Goal: Task Accomplishment & Management: Complete application form

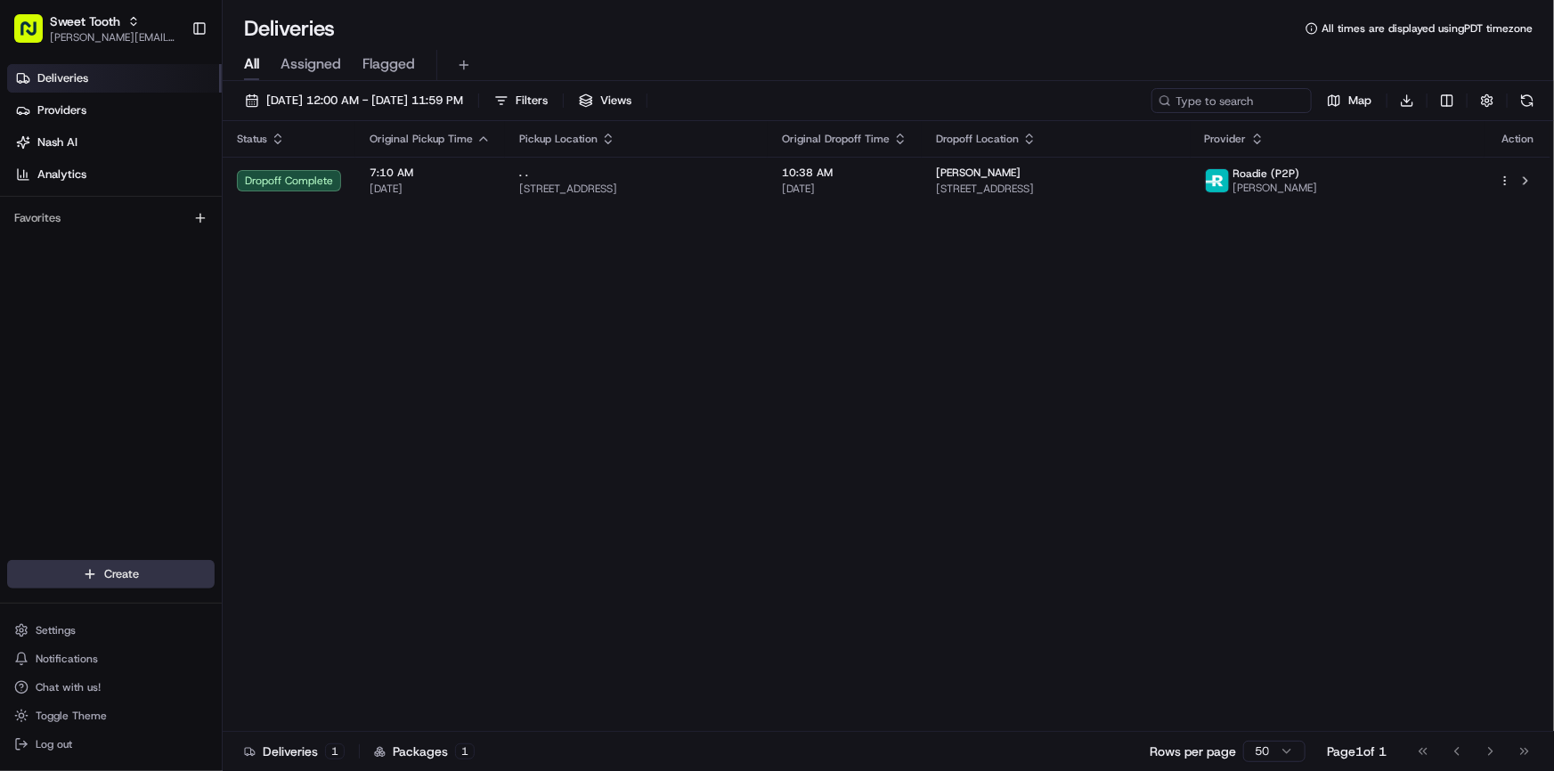
click at [129, 575] on html "Sweet Tooth [PERSON_NAME][EMAIL_ADDRESS][DOMAIN_NAME] Toggle Sidebar Deliveries…" at bounding box center [777, 385] width 1554 height 771
click at [303, 594] on link "Delivery" at bounding box center [322, 608] width 199 height 32
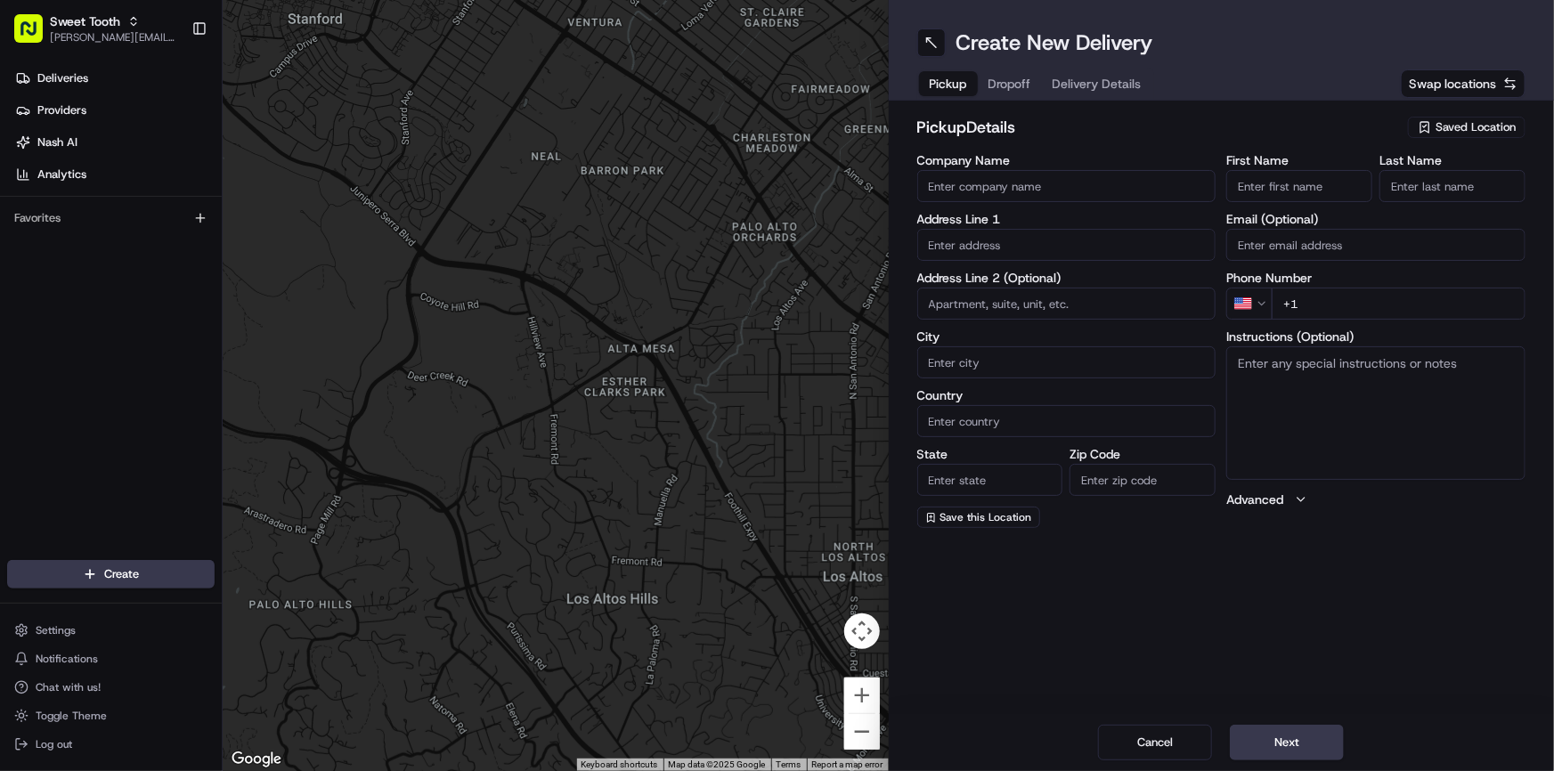
click at [971, 260] on body "Sweet Tooth [PERSON_NAME][EMAIL_ADDRESS][DOMAIN_NAME] Toggle Sidebar Deliveries…" at bounding box center [777, 385] width 1554 height 771
type input "3"
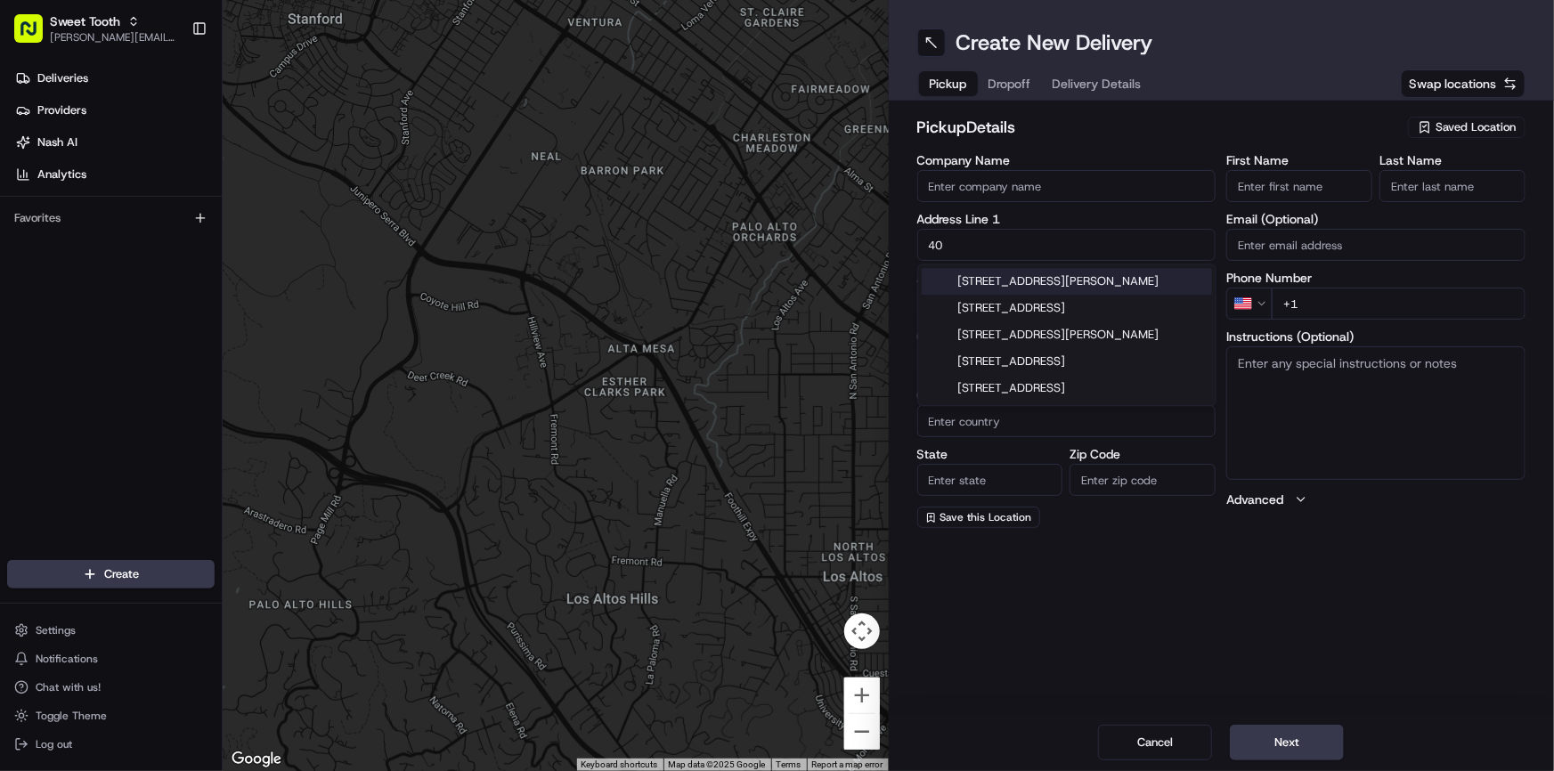
type input "4"
paste input "[STREET_ADDRESS]"
click at [1001, 285] on div "[STREET_ADDRESS]" at bounding box center [1067, 281] width 290 height 27
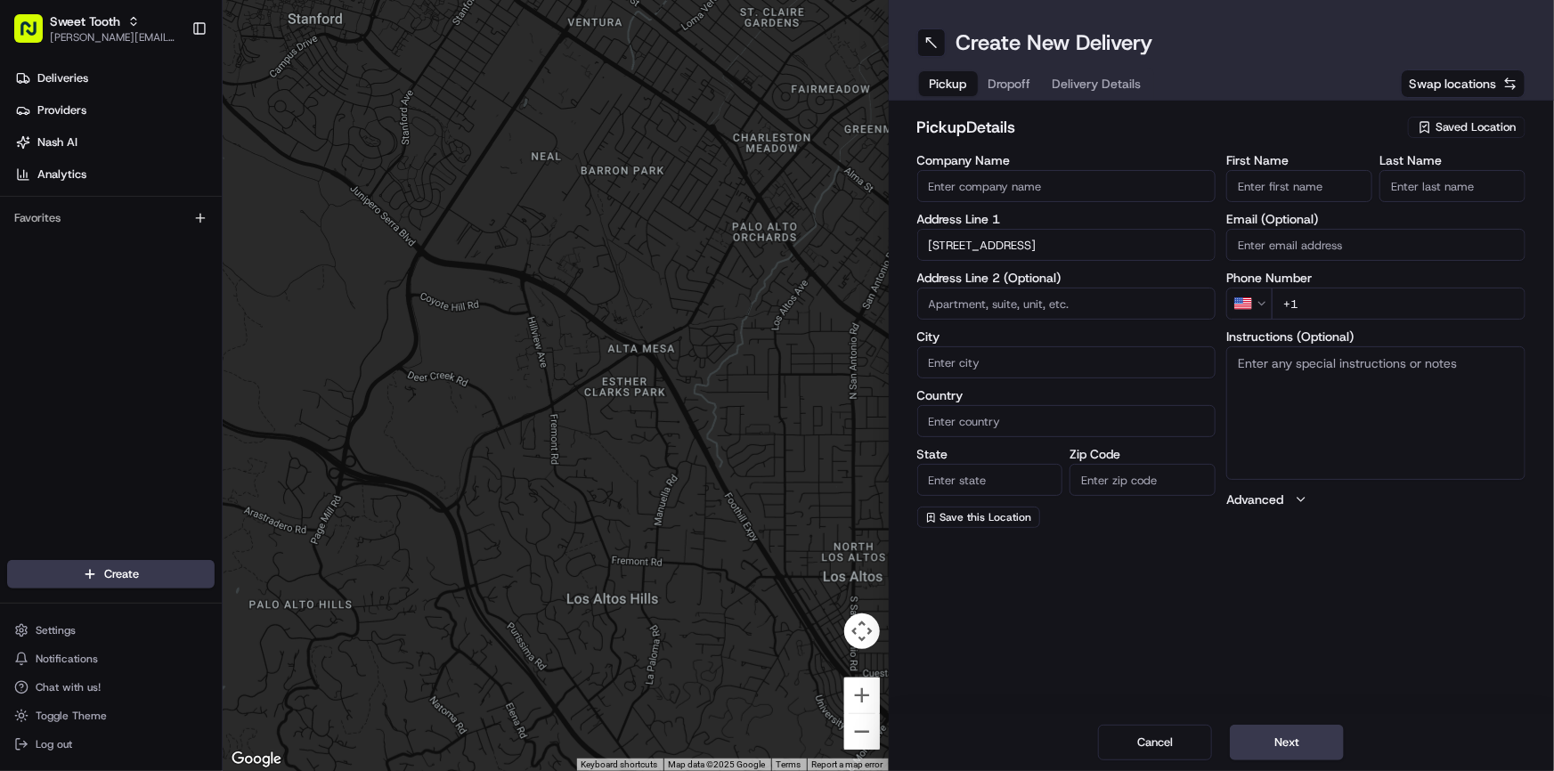
type input "[STREET_ADDRESS]"
type input "Broomfield"
type input "[GEOGRAPHIC_DATA]"
type input "CO"
type input "80021"
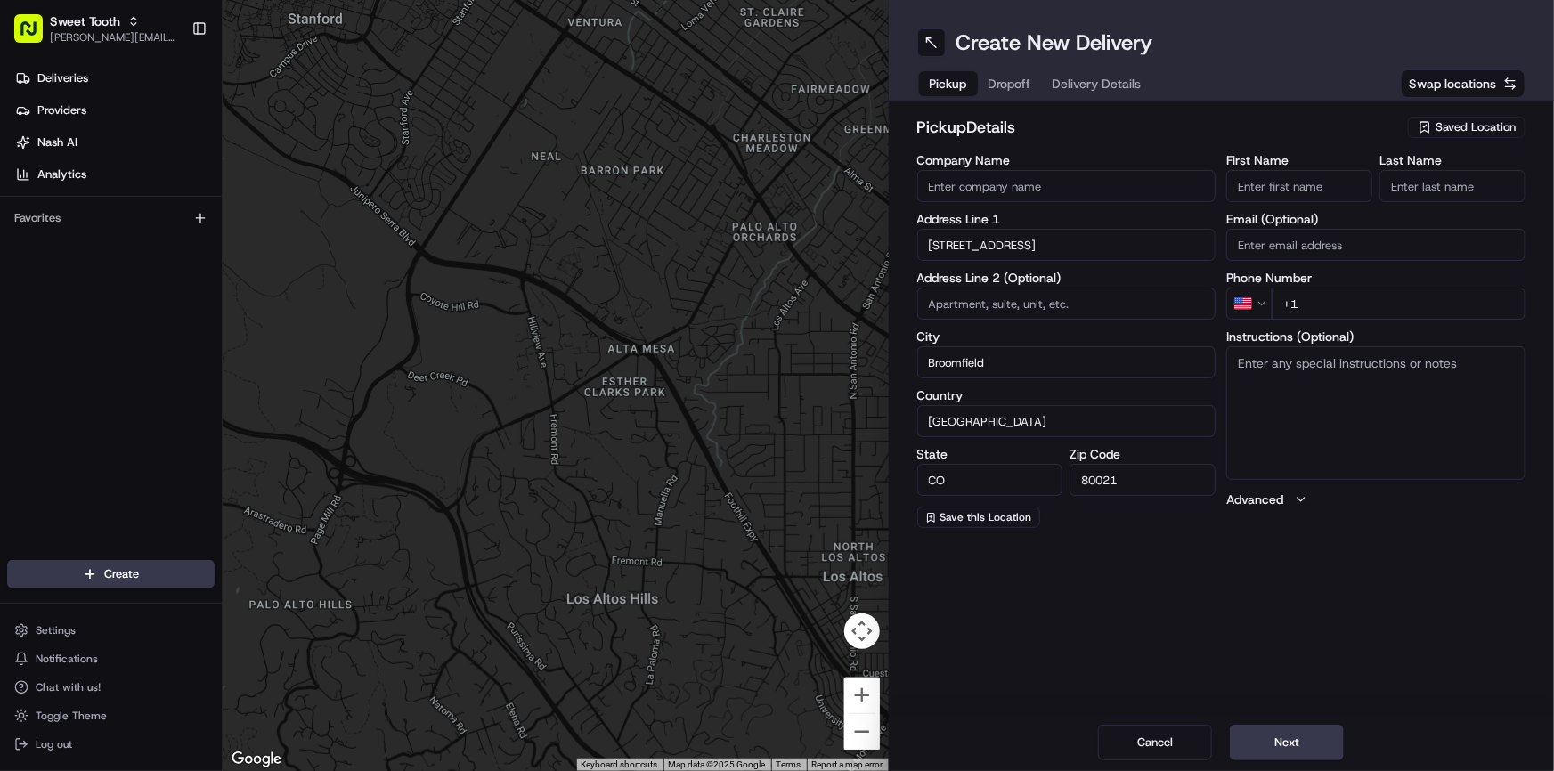
type input "[STREET_ADDRESS]"
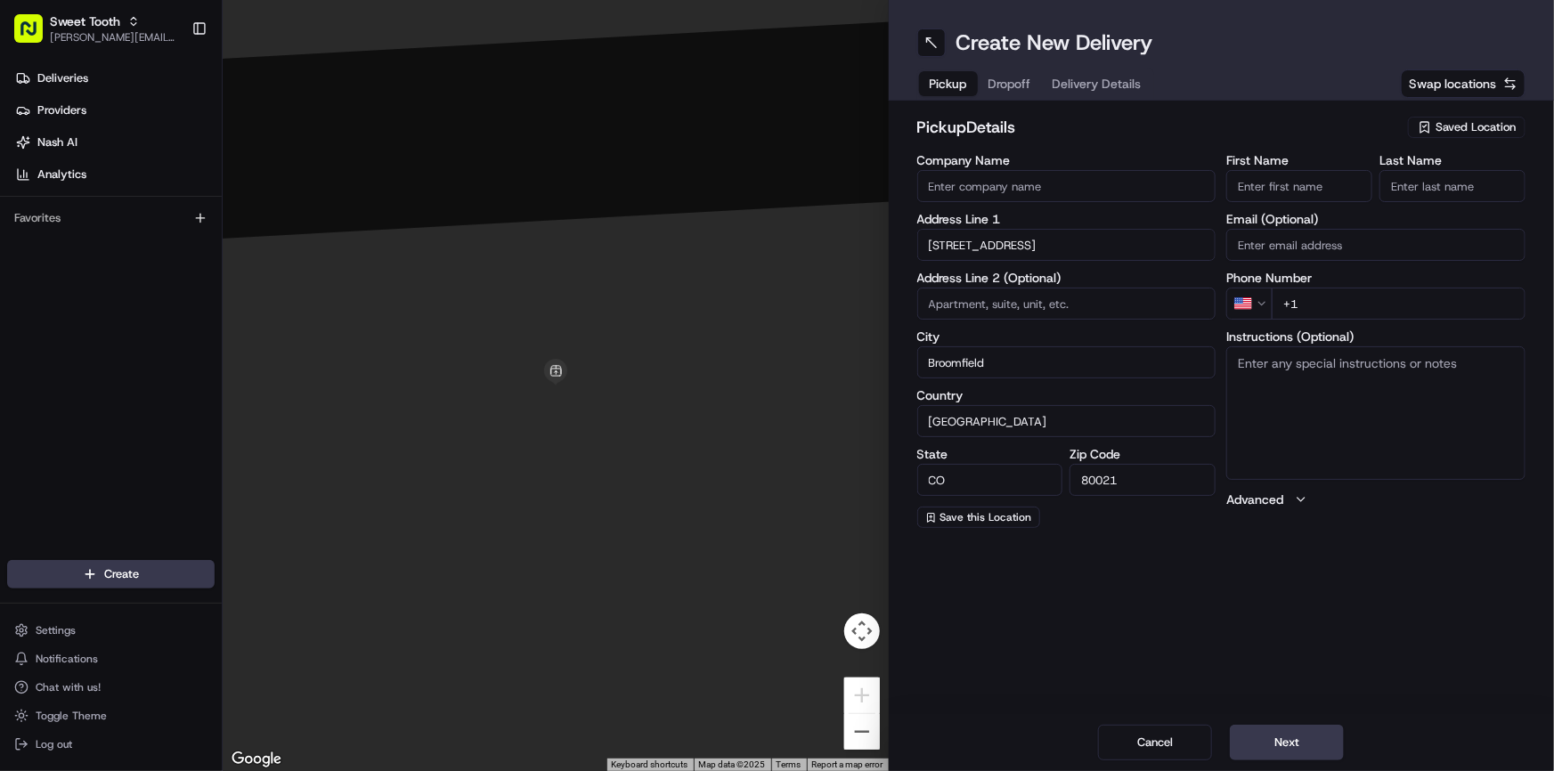
click at [1322, 304] on input "+1" at bounding box center [1399, 304] width 254 height 32
click at [1373, 296] on input "+1" at bounding box center [1399, 304] width 254 height 32
type input "[PHONE_NUMBER]"
click at [1282, 190] on input "First Name" at bounding box center [1300, 186] width 146 height 32
type input "."
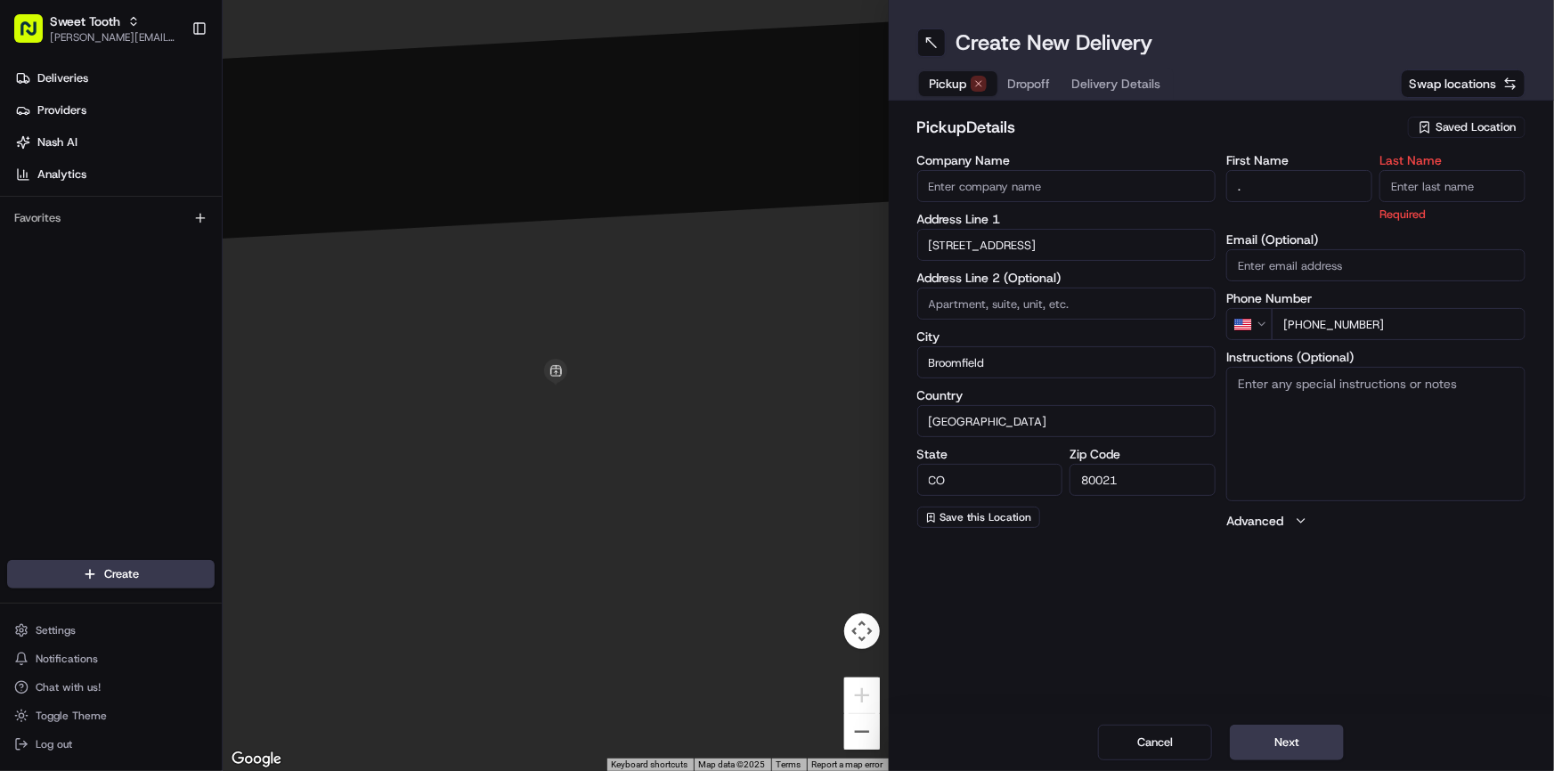
click at [1429, 190] on input "Last Name" at bounding box center [1453, 186] width 146 height 32
type input "."
click at [1365, 615] on div "Create New Delivery Pickup Dropoff Delivery Details Swap locations pickup Detai…" at bounding box center [1222, 385] width 666 height 771
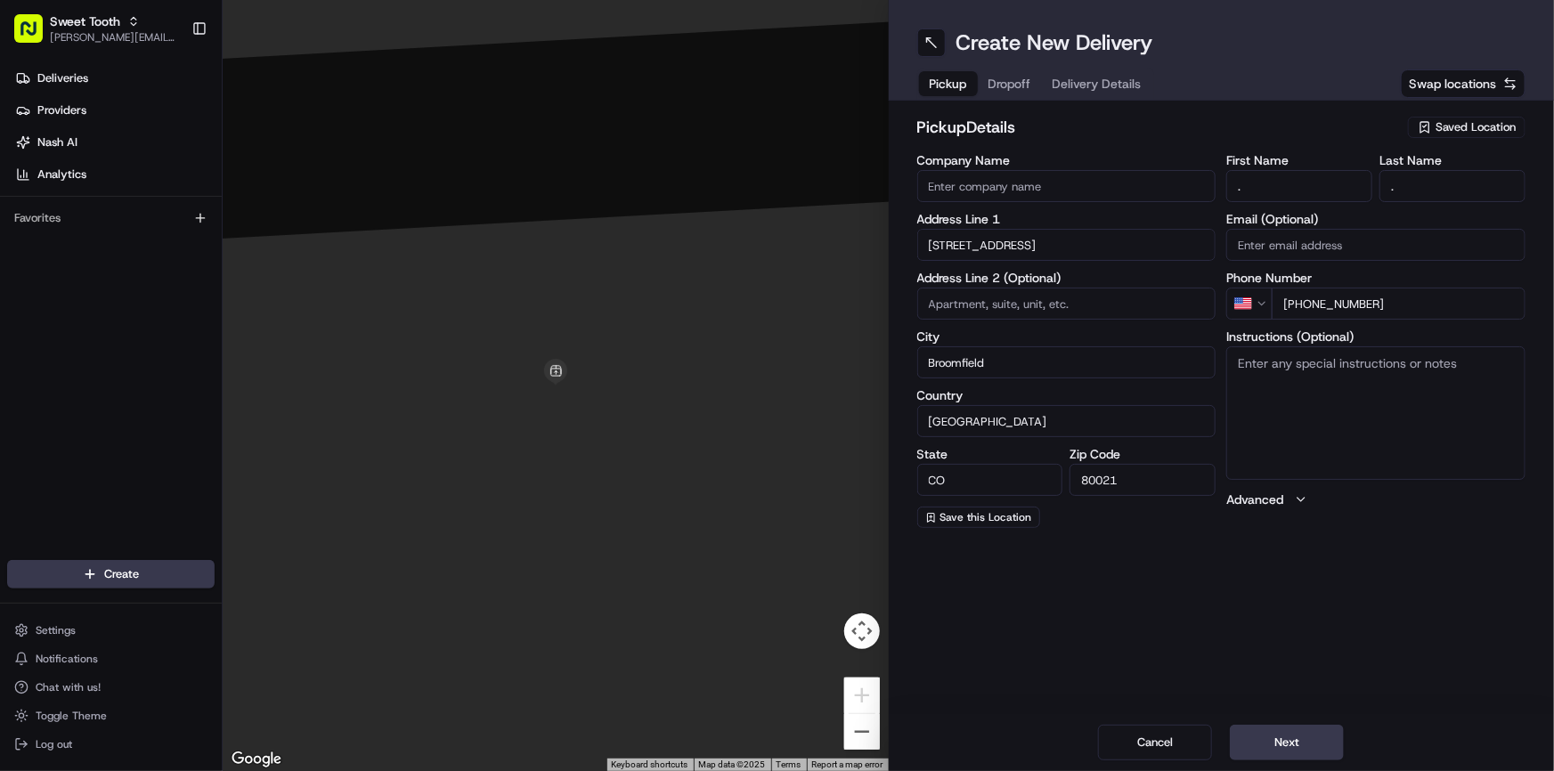
click at [1292, 723] on div "Cancel Next" at bounding box center [1222, 742] width 666 height 57
click at [1289, 737] on button "Next" at bounding box center [1287, 743] width 114 height 36
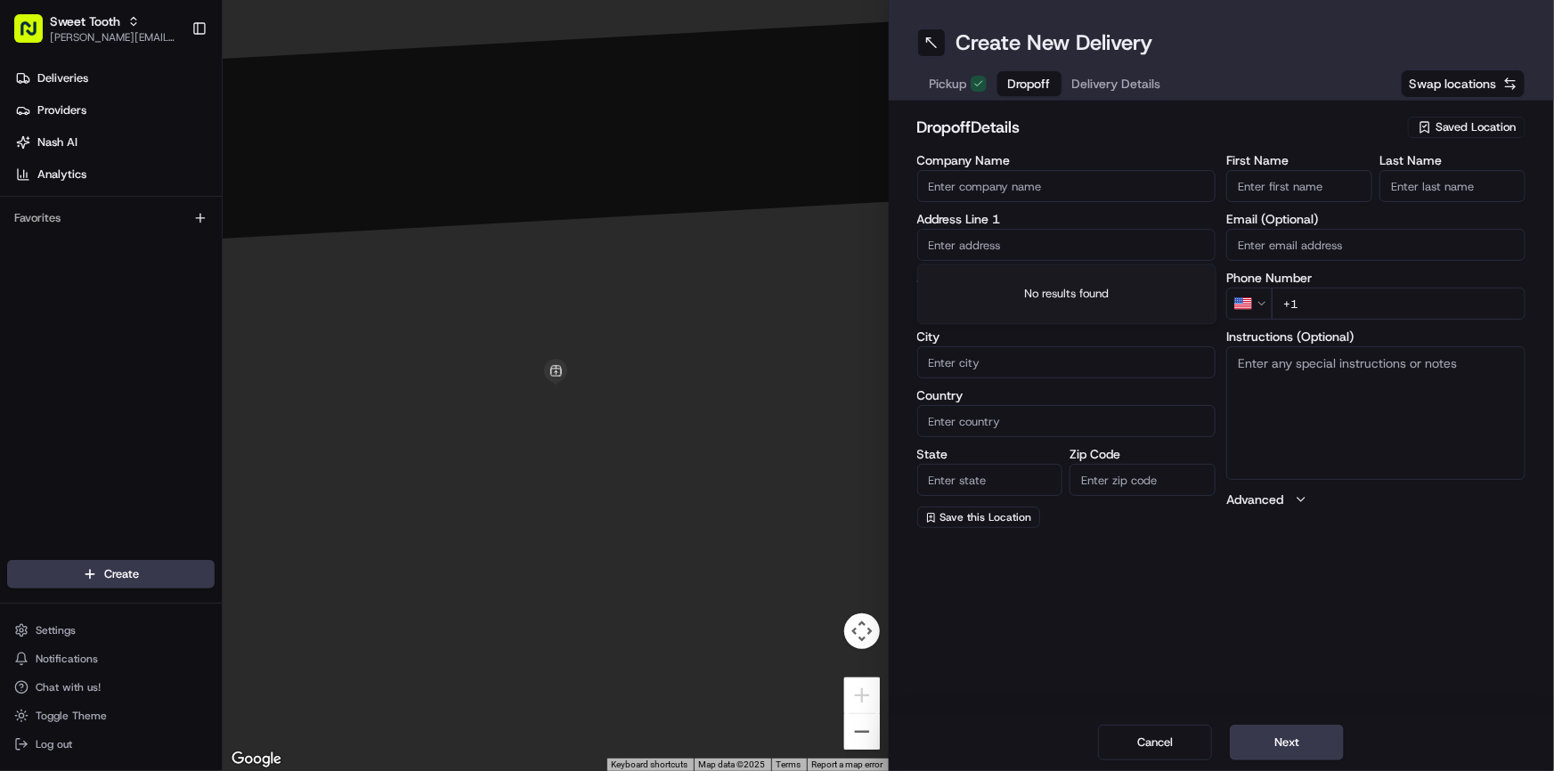
click at [963, 249] on input "text" at bounding box center [1067, 245] width 299 height 32
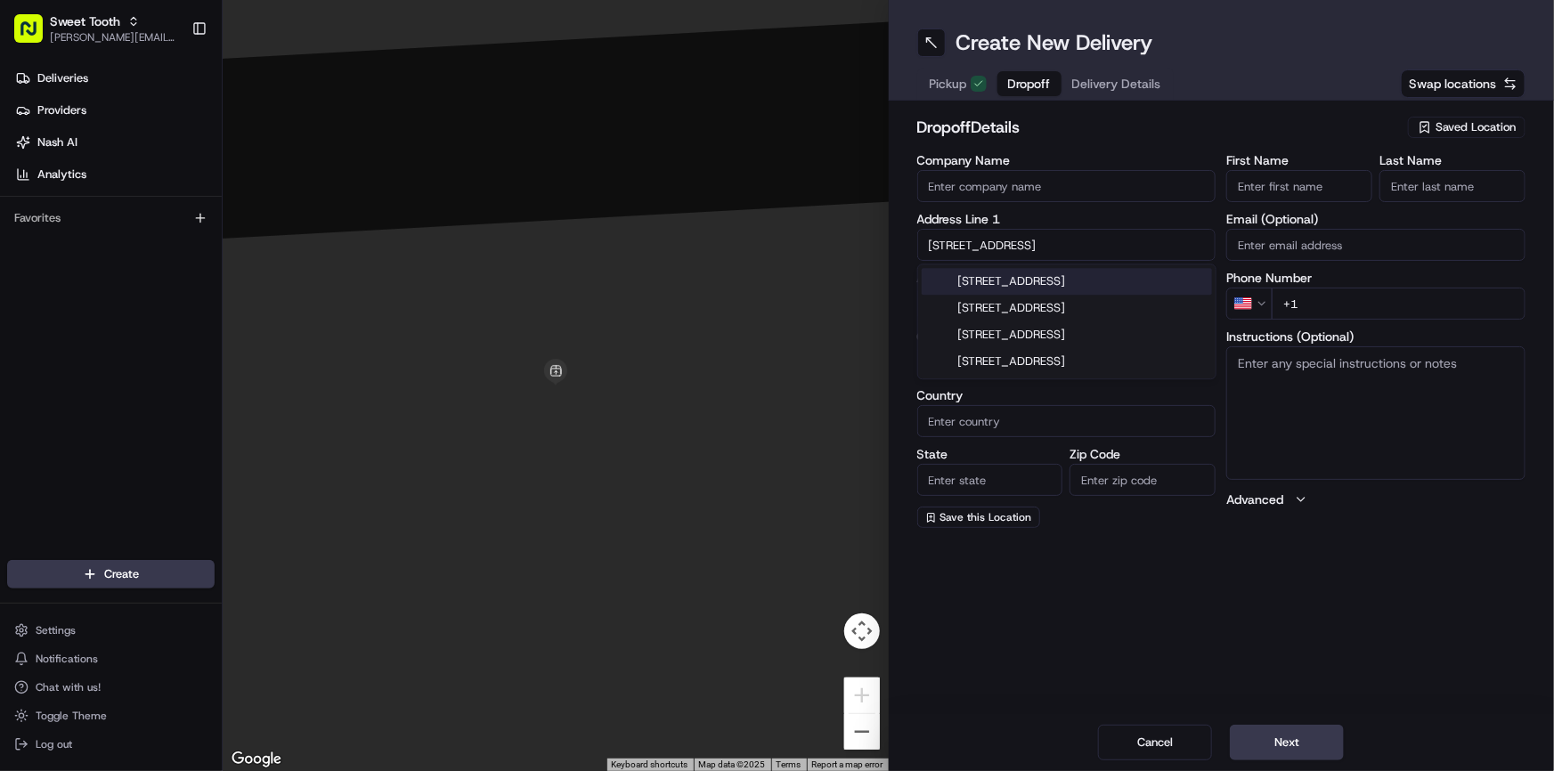
click at [1065, 276] on div "[STREET_ADDRESS]" at bounding box center [1067, 281] width 290 height 27
type input "[STREET_ADDRESS]"
type input "Littleton"
type input "[GEOGRAPHIC_DATA]"
type input "CO"
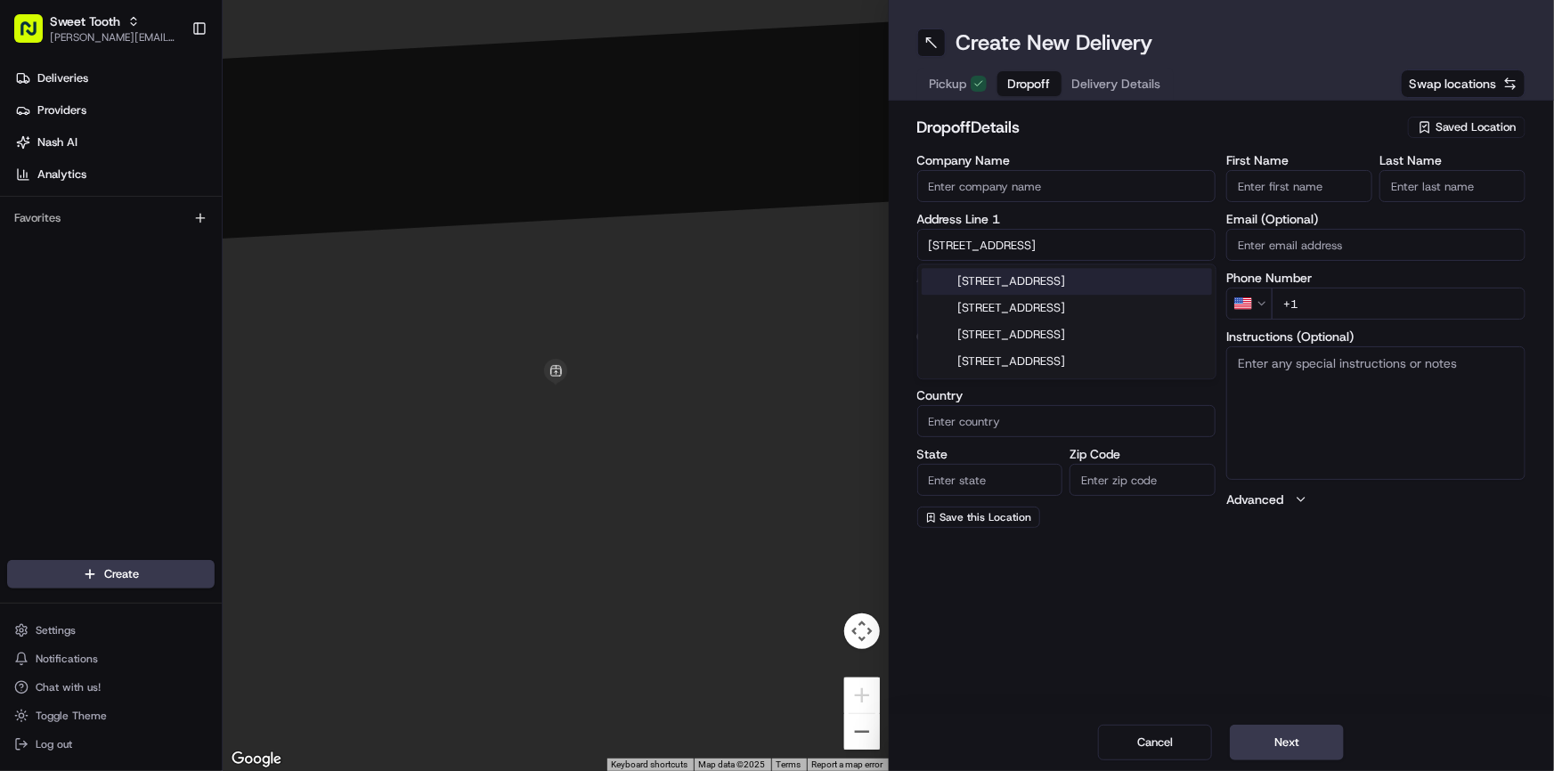
type input "80120"
type input "[STREET_ADDRESS]"
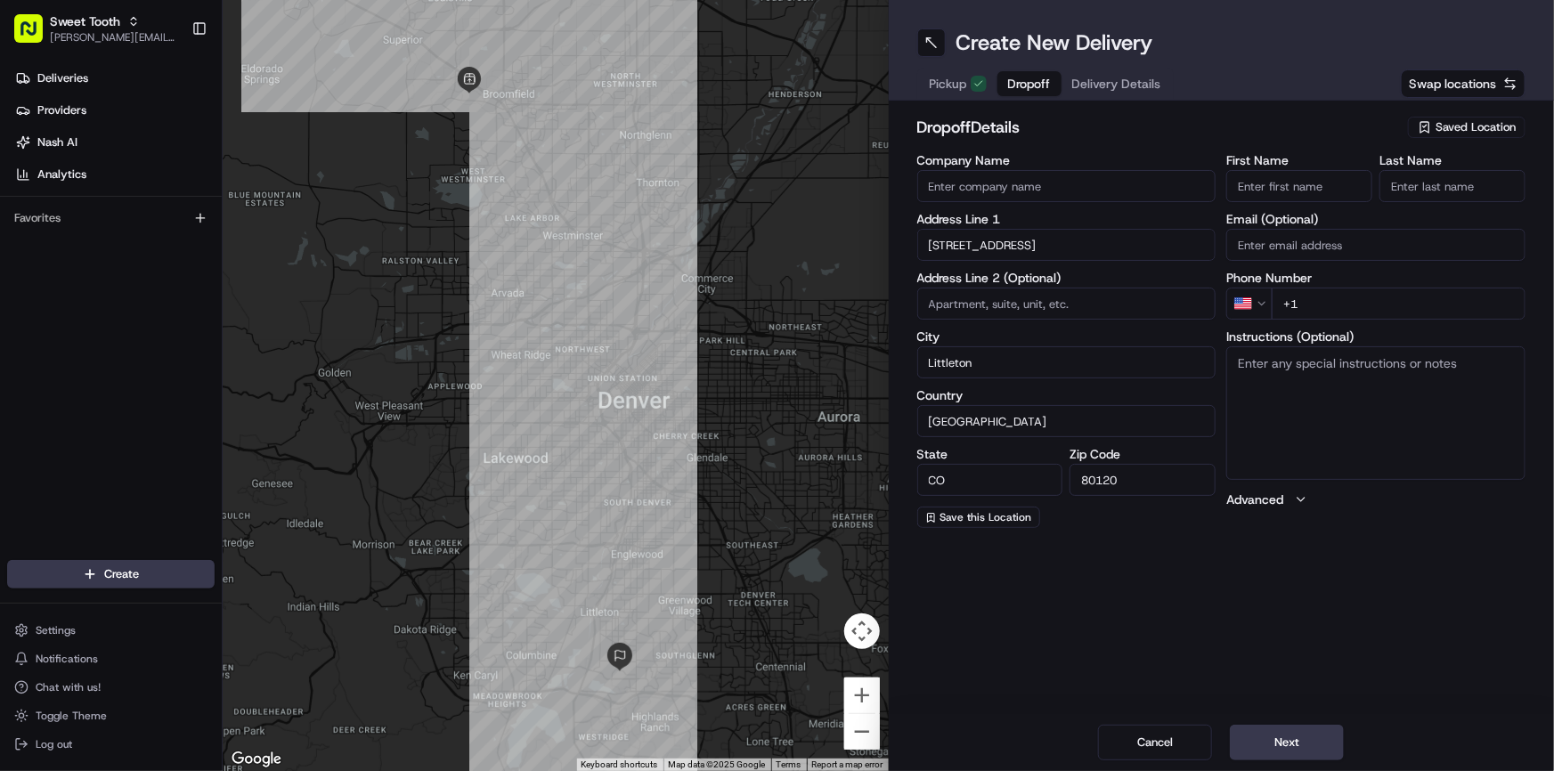
click at [1318, 301] on input "+1" at bounding box center [1399, 304] width 254 height 32
click at [1304, 191] on input "First Name" at bounding box center [1300, 186] width 146 height 32
click at [1413, 192] on input "Last Name" at bounding box center [1453, 186] width 146 height 32
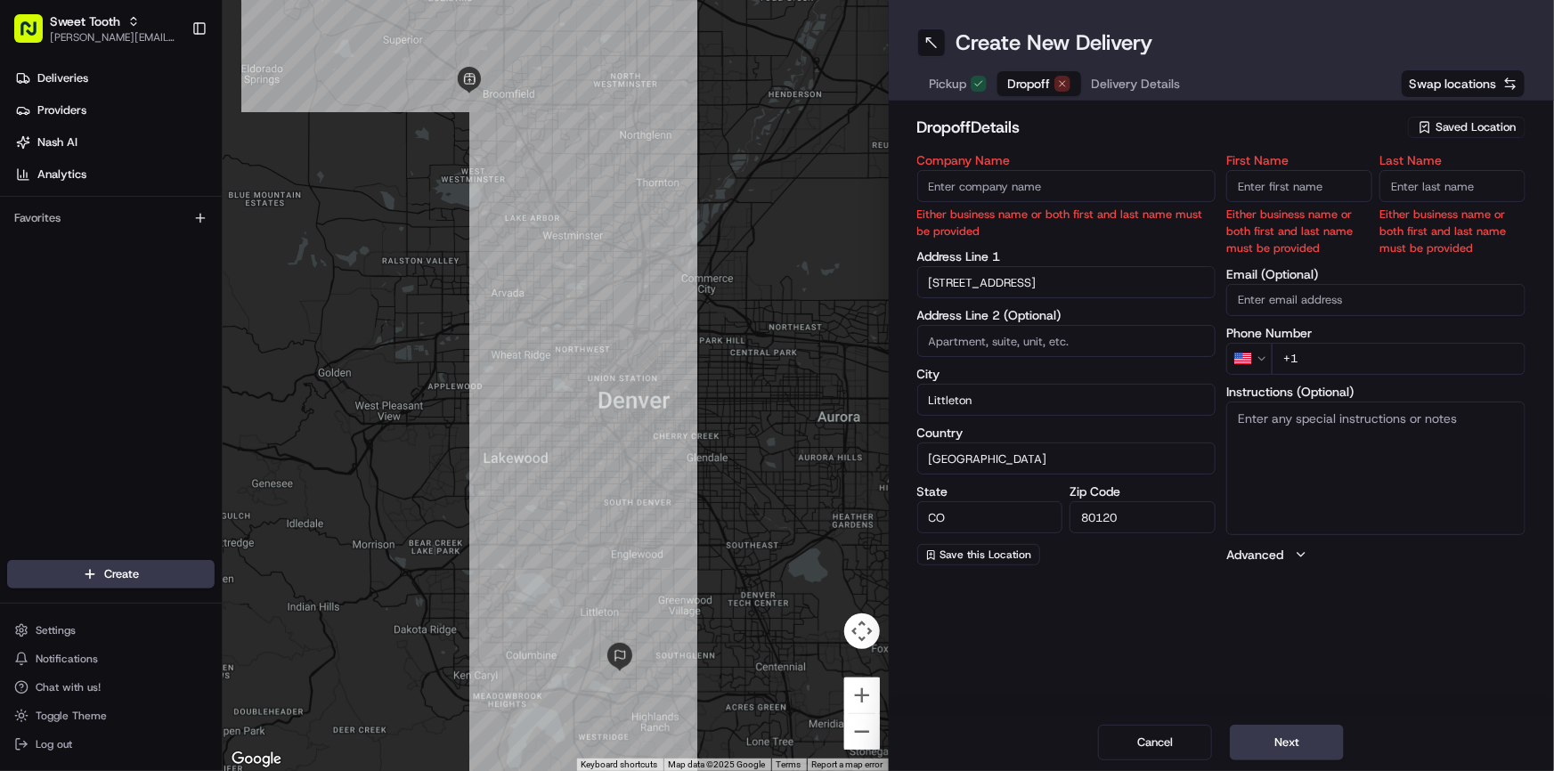
paste input "[PERSON_NAME]"
type input "[PERSON_NAME]"
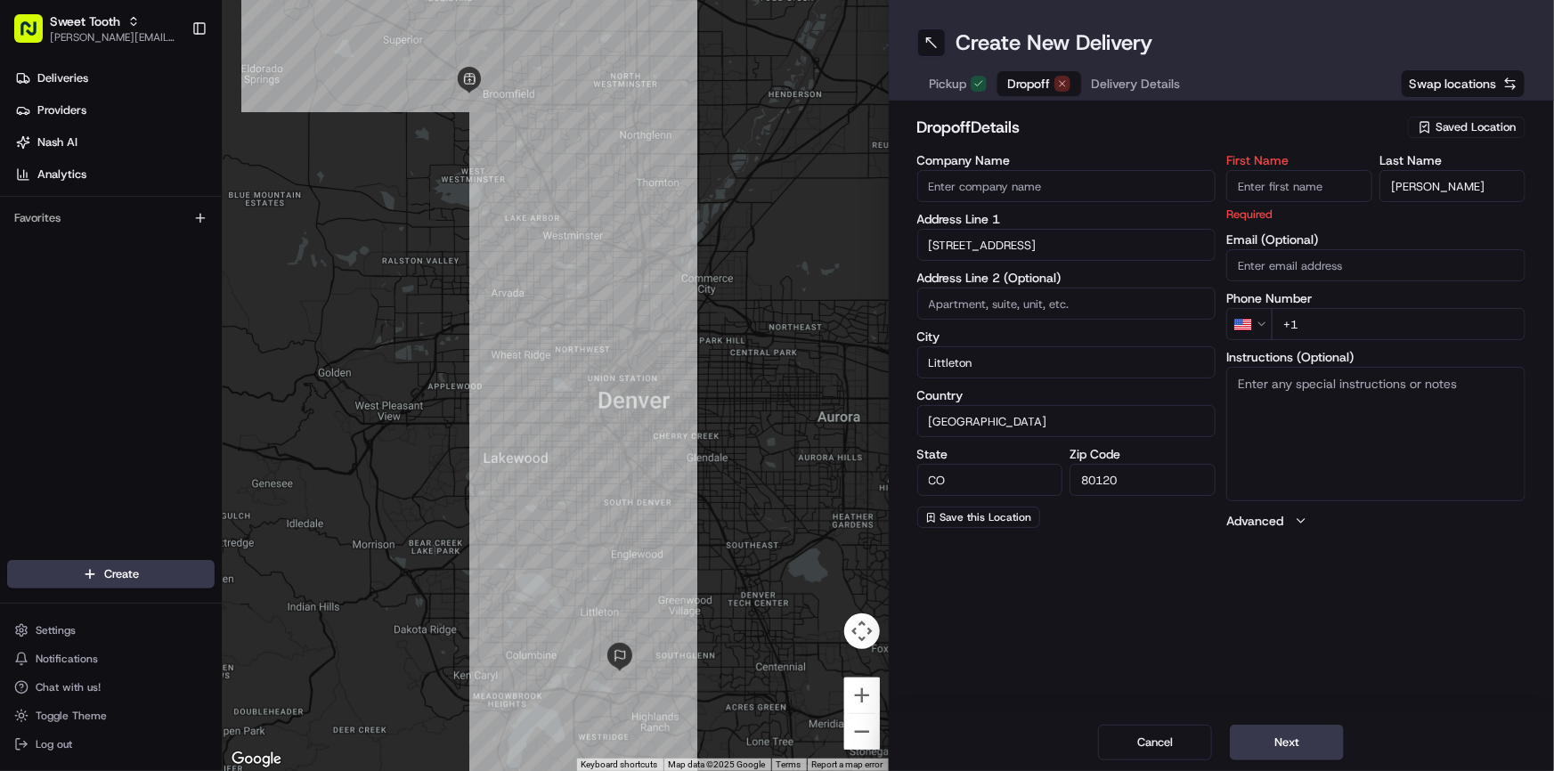
click at [1265, 195] on input "First Name" at bounding box center [1300, 186] width 146 height 32
paste input "[PERSON_NAME]"
type input "[PERSON_NAME]"
click at [1190, 140] on div "dropoff Details Saved Location" at bounding box center [1222, 131] width 609 height 32
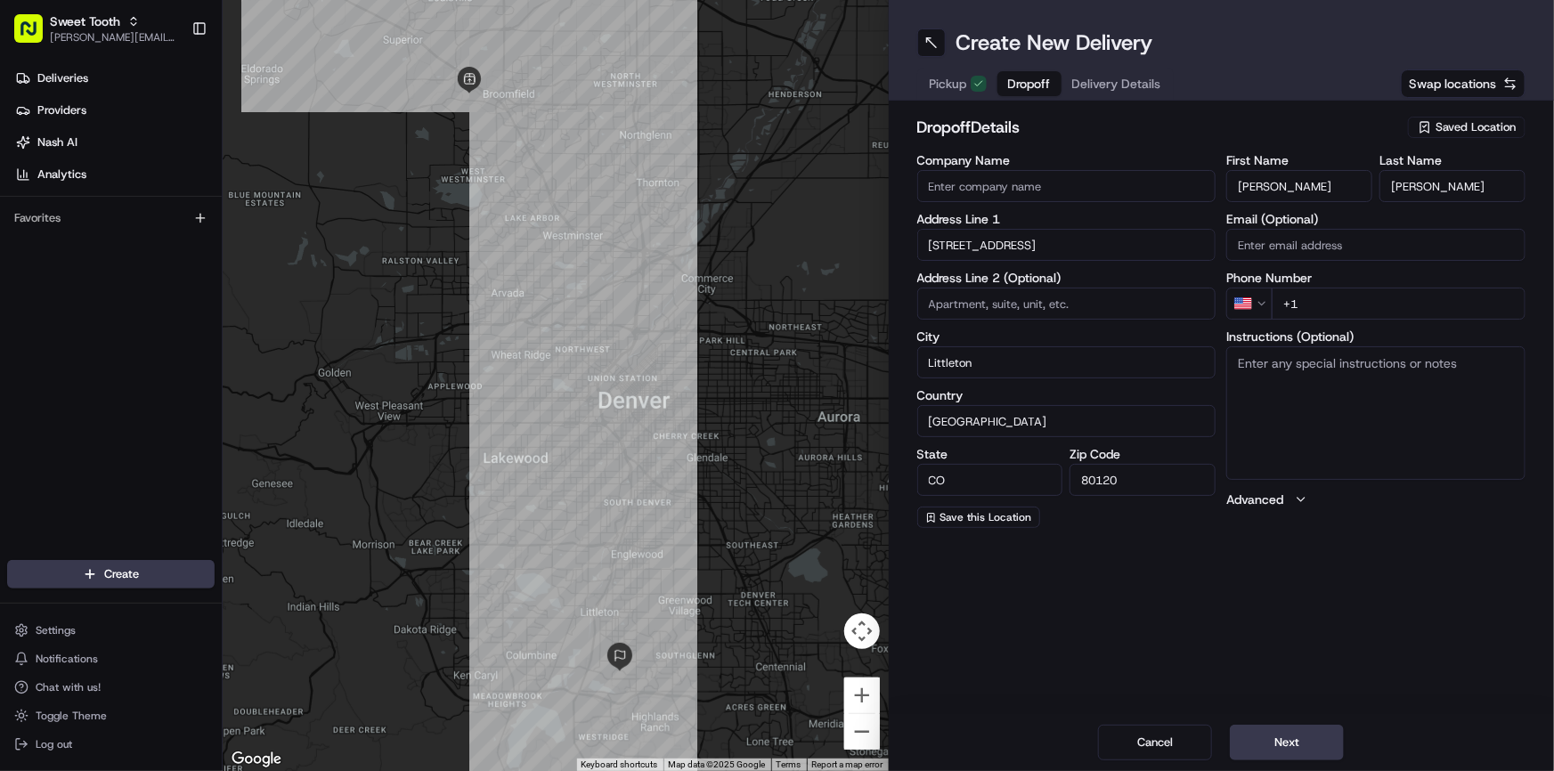
click at [1341, 288] on input "+1" at bounding box center [1399, 304] width 254 height 32
paste input "[PHONE_NUMBER]"
type input "[PHONE_NUMBER]"
click at [1391, 580] on div "Create New Delivery Pickup Dropoff Delivery Details Swap locations dropoff Deta…" at bounding box center [1222, 385] width 666 height 771
click at [1018, 294] on input at bounding box center [1067, 304] width 299 height 32
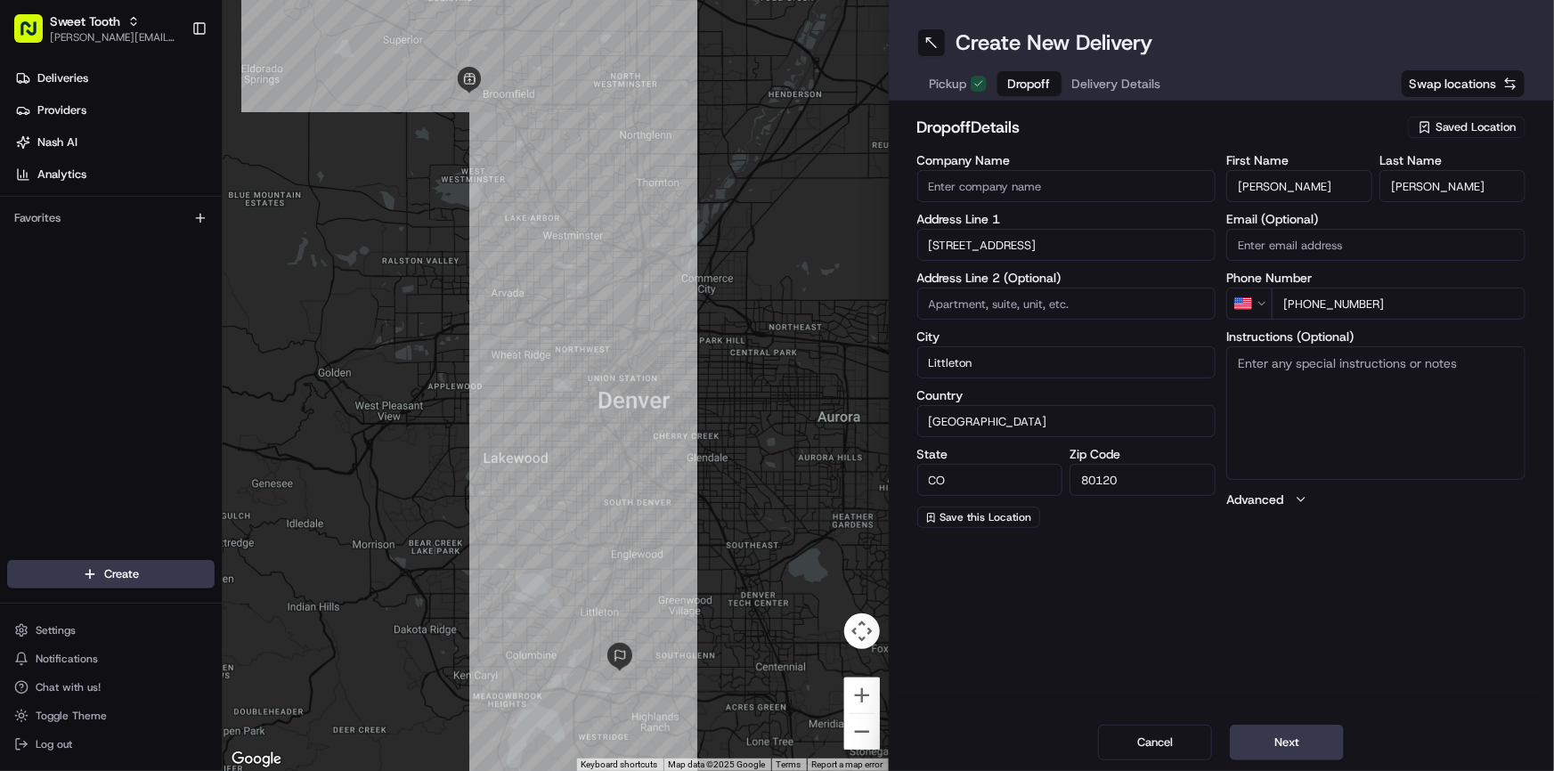
paste input "1815"
type input "1815"
click at [1334, 620] on div "Create New Delivery Pickup Dropoff Delivery Details Swap locations dropoff Deta…" at bounding box center [1222, 385] width 666 height 771
click at [1355, 429] on textarea "Instructions (Optional)" at bounding box center [1376, 414] width 299 height 134
paste textarea "1815"
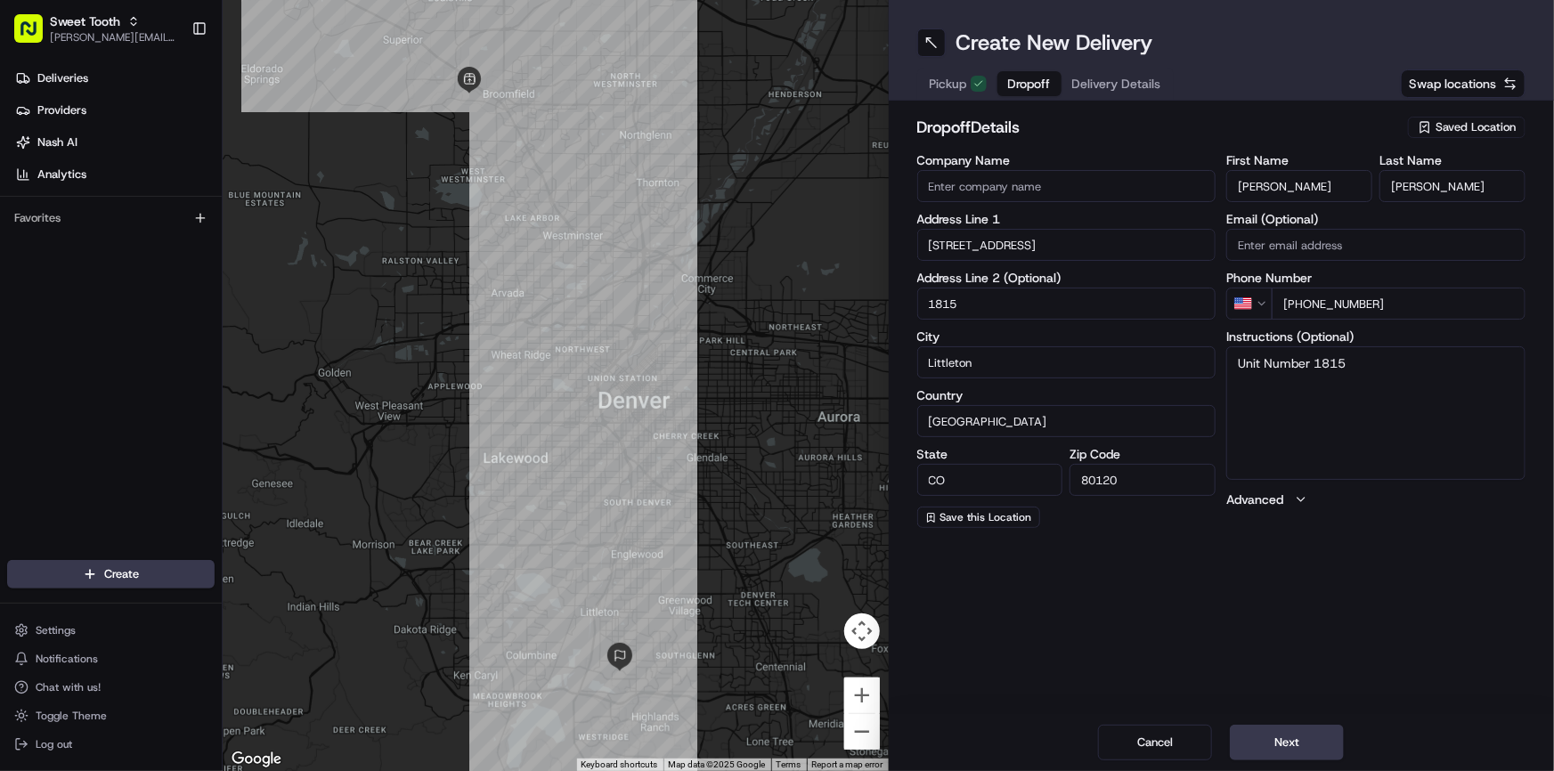
type textarea "Unit Number 1815"
click at [1379, 628] on div "Create New Delivery Pickup Dropoff Delivery Details Swap locations dropoff Deta…" at bounding box center [1222, 385] width 666 height 771
click at [1309, 747] on button "Next" at bounding box center [1287, 743] width 114 height 36
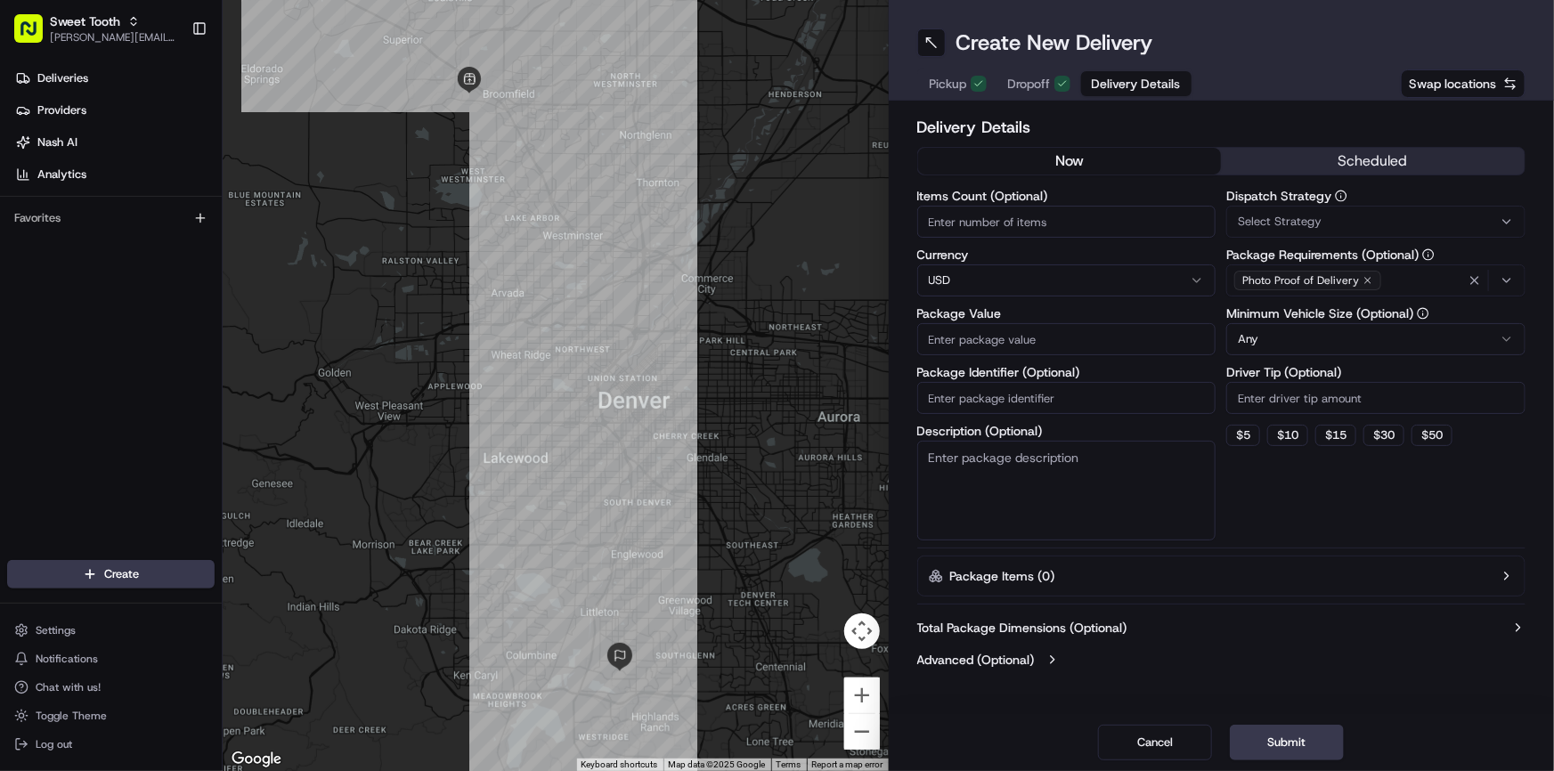
click at [959, 330] on input "Package Value" at bounding box center [1067, 339] width 299 height 32
type input "140.80"
click at [1280, 754] on button "Submit" at bounding box center [1287, 743] width 114 height 36
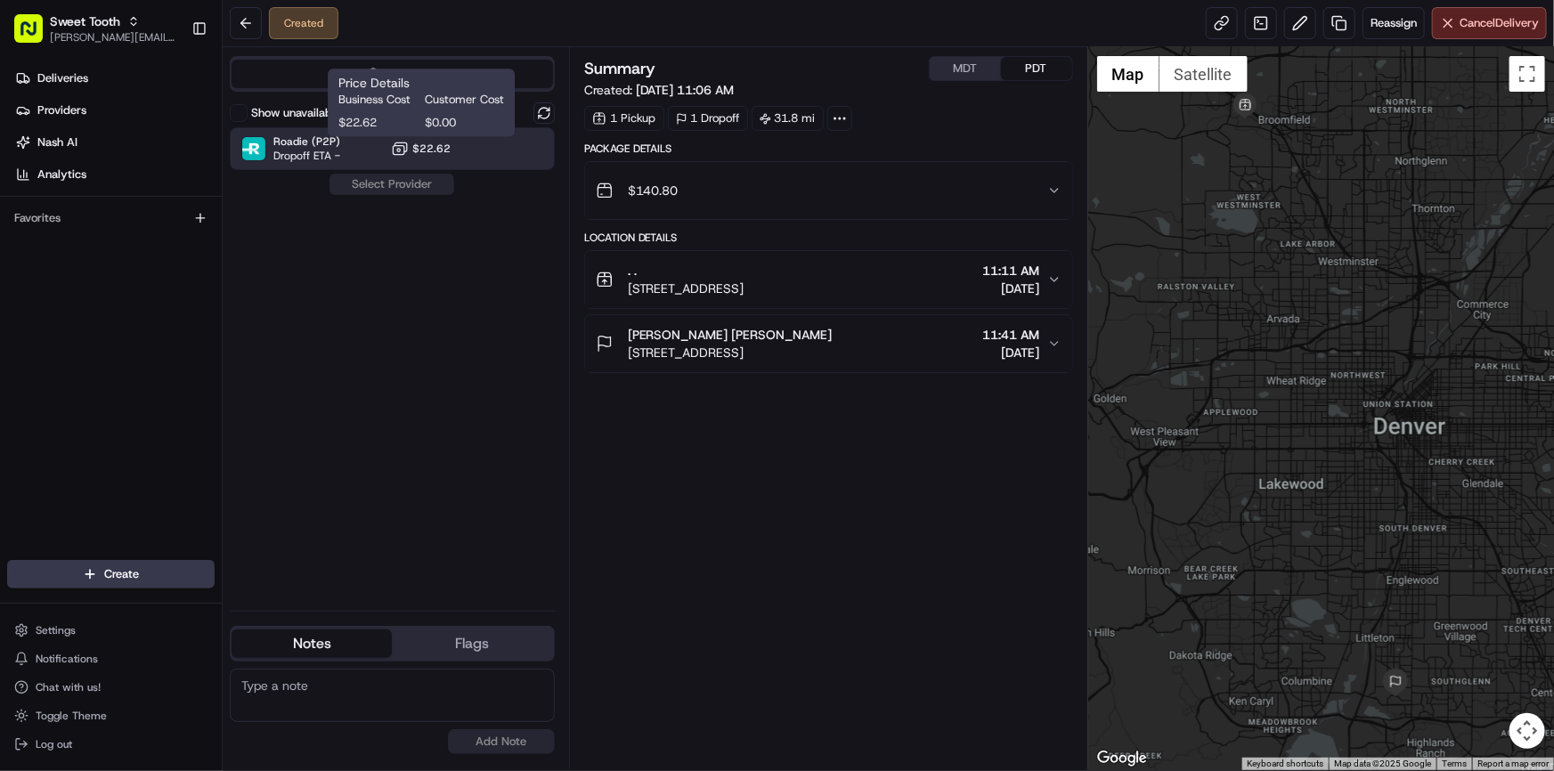
click at [417, 153] on span "$22.62" at bounding box center [431, 149] width 38 height 14
click at [397, 180] on button "Assign Provider" at bounding box center [392, 184] width 126 height 21
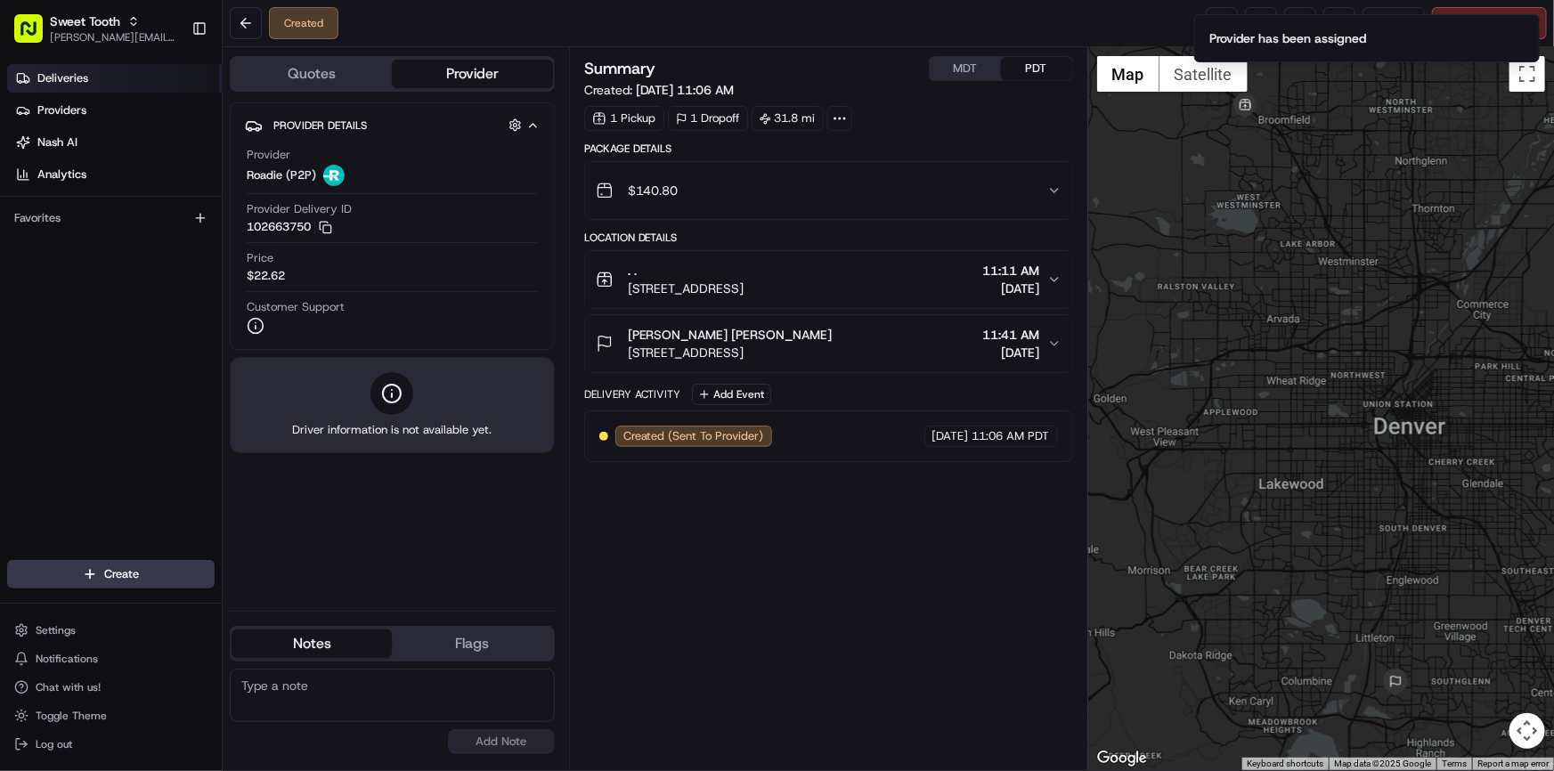
click at [68, 78] on span "Deliveries" at bounding box center [62, 78] width 51 height 16
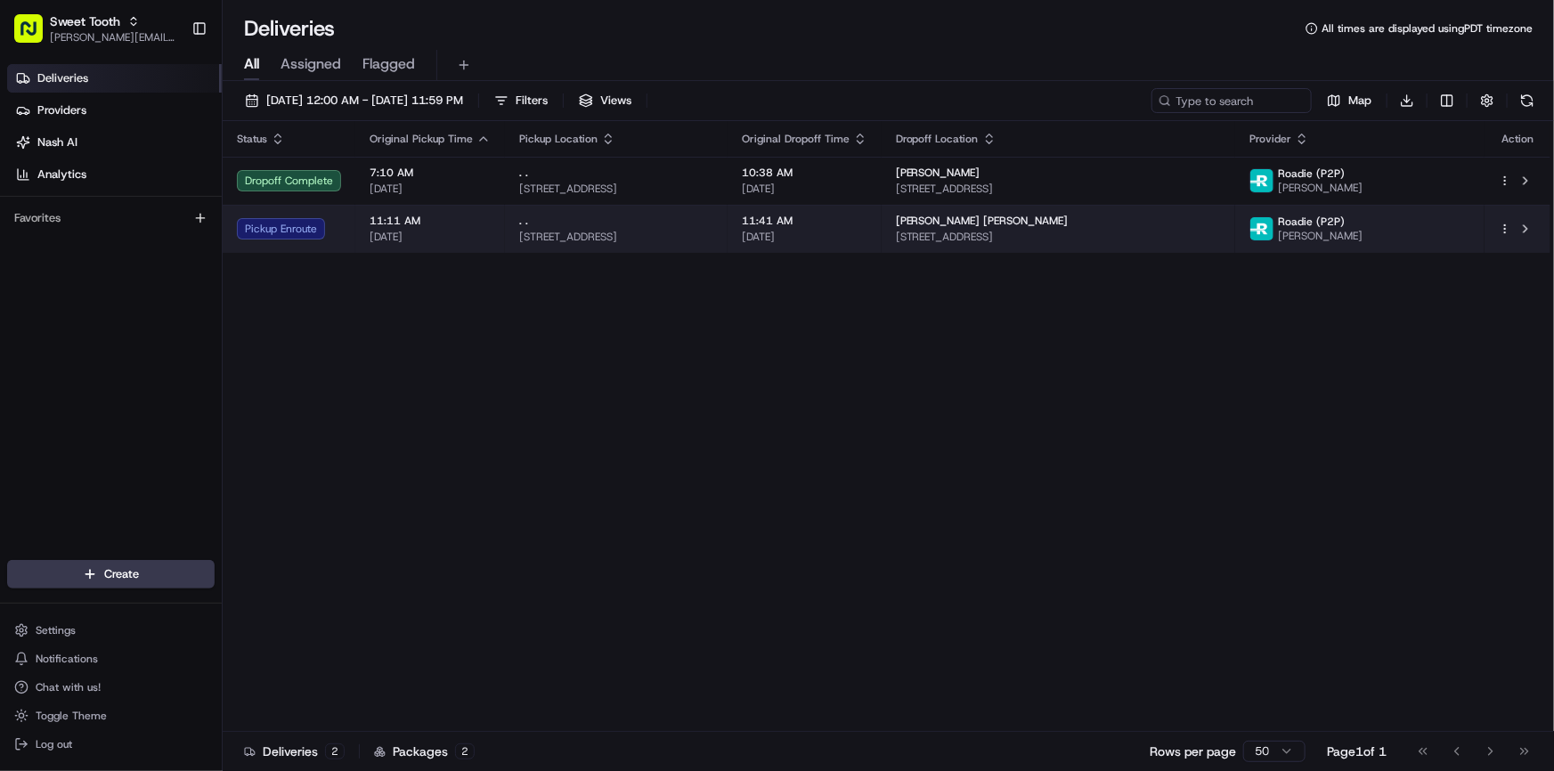
click at [331, 226] on div "Pickup Enroute" at bounding box center [289, 228] width 104 height 21
